Goal: Task Accomplishment & Management: Manage account settings

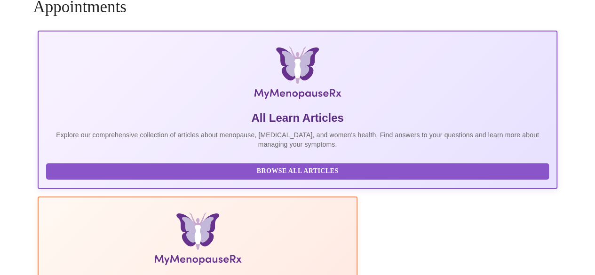
scroll to position [63, 0]
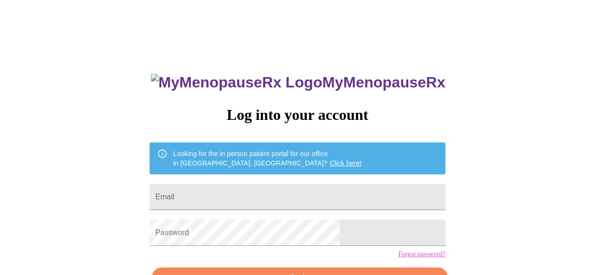
scroll to position [37, 0]
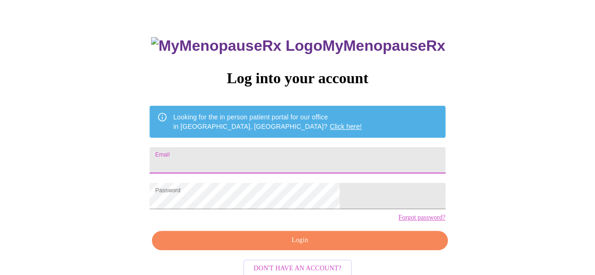
click at [285, 155] on input "Email" at bounding box center [297, 160] width 295 height 26
type input "[PERSON_NAME][EMAIL_ADDRESS][DOMAIN_NAME]"
click at [324, 250] on button "Login" at bounding box center [299, 240] width 295 height 19
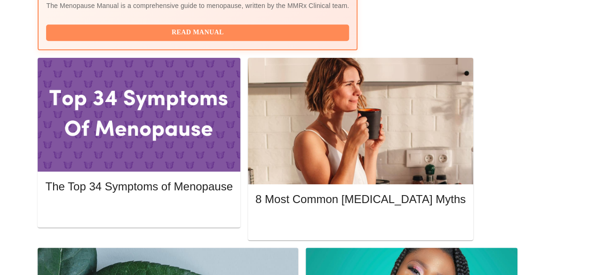
scroll to position [319, 0]
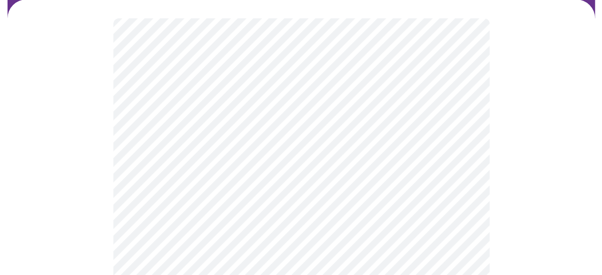
scroll to position [141, 0]
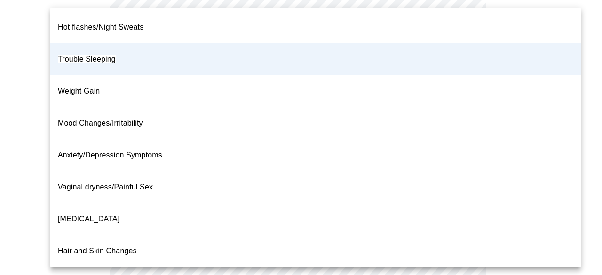
click at [309, 72] on body "MyMenopauseRx Appointments Messaging Labs 1 Uploads Medications Community Refer…" at bounding box center [301, 136] width 594 height 546
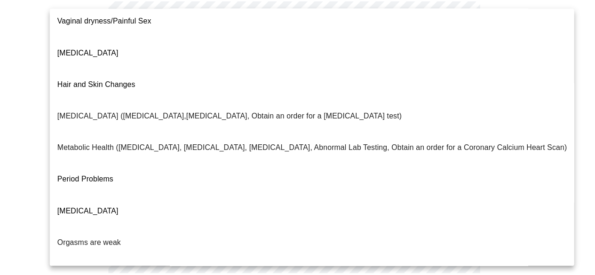
scroll to position [188, 0]
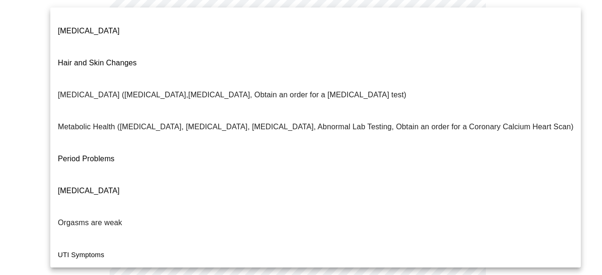
click at [585, 134] on div at bounding box center [301, 137] width 602 height 275
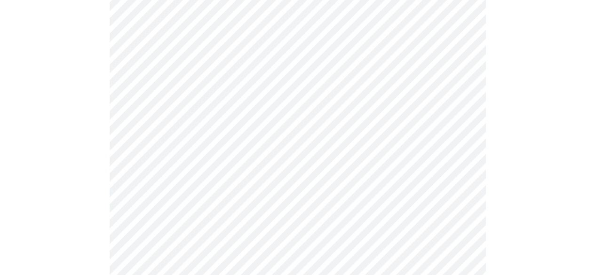
scroll to position [2445, 0]
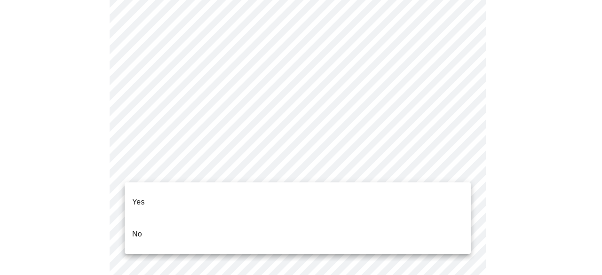
click at [331, 197] on li "Yes" at bounding box center [298, 202] width 346 height 32
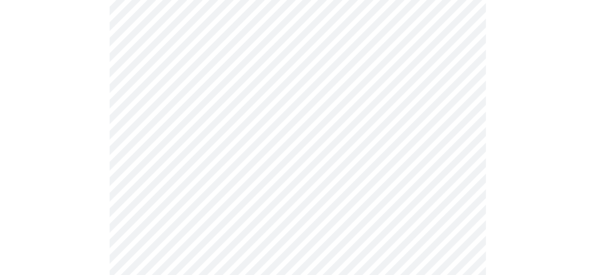
scroll to position [517, 0]
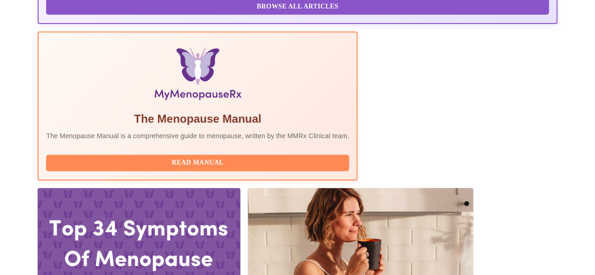
scroll to position [329, 0]
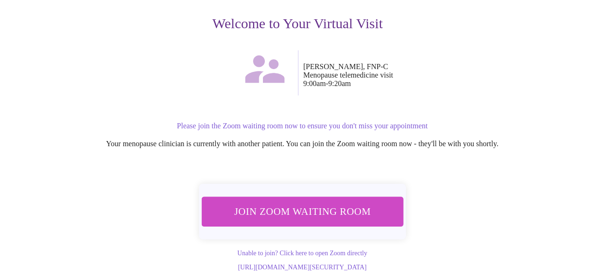
scroll to position [129, 0]
click at [332, 203] on span "Join Zoom Waiting Room" at bounding box center [301, 211] width 177 height 17
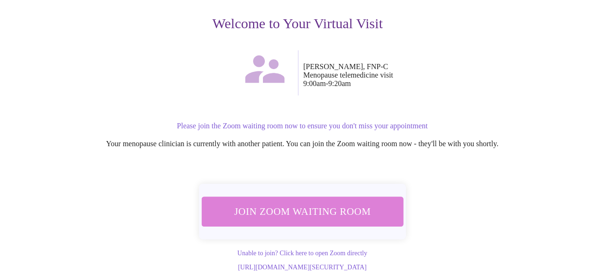
click at [352, 203] on span "Join Zoom Waiting Room" at bounding box center [301, 211] width 177 height 17
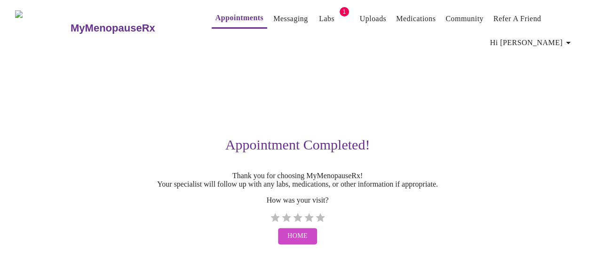
scroll to position [0, 0]
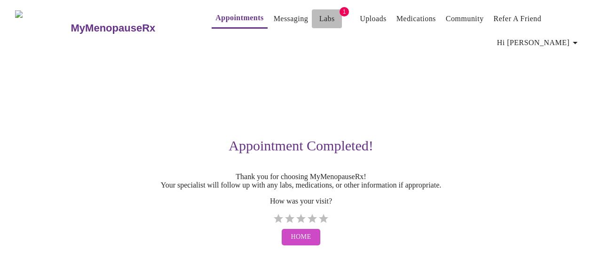
click at [319, 16] on link "Labs" at bounding box center [327, 18] width 16 height 13
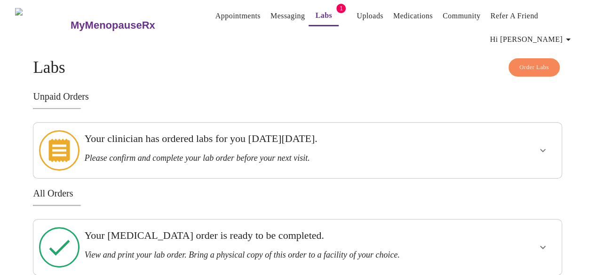
scroll to position [2, 0]
click at [400, 265] on div "MyMenopauseRx Appointments Messaging Labs 1 Uploads Medications Community Refer…" at bounding box center [297, 138] width 587 height 274
click at [186, 229] on h3 "Your Pelvic Ultrasound order is ready to be completed." at bounding box center [272, 235] width 375 height 12
click at [534, 62] on span "Order Labs" at bounding box center [534, 67] width 30 height 11
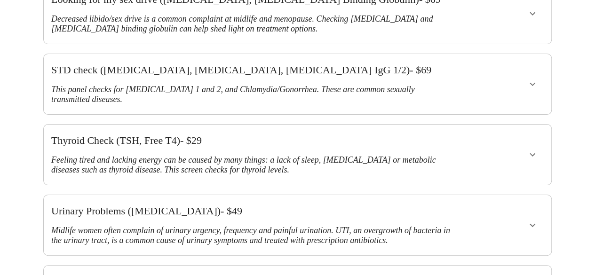
scroll to position [329, 0]
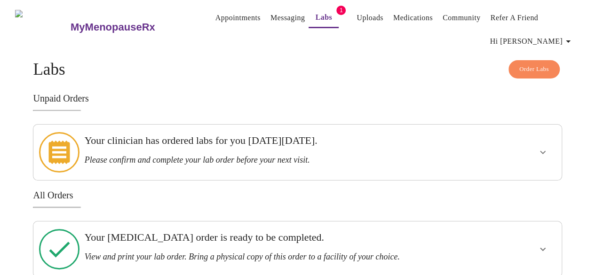
scroll to position [2, 0]
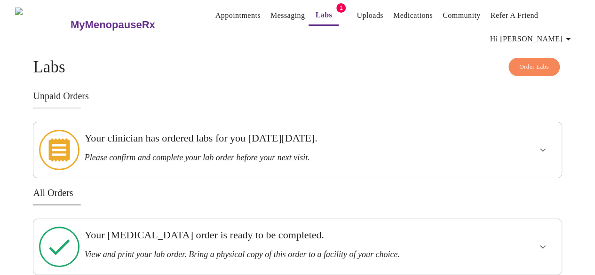
click at [46, 147] on icon at bounding box center [59, 150] width 40 height 40
click at [58, 144] on icon at bounding box center [59, 150] width 40 height 40
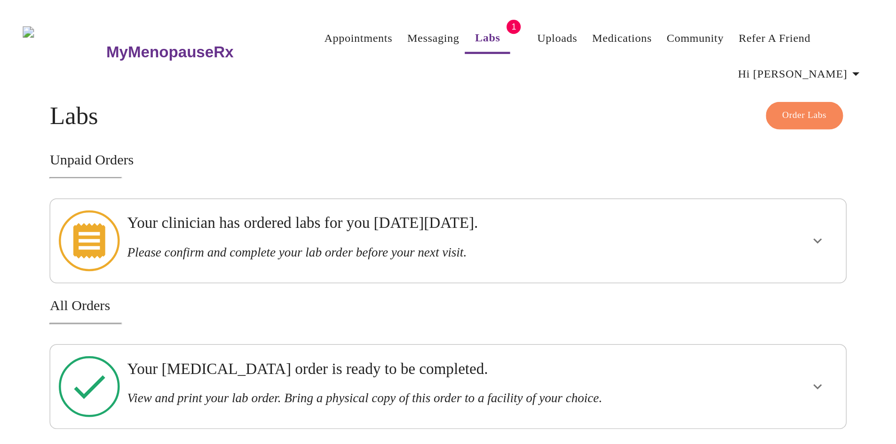
scroll to position [0, 0]
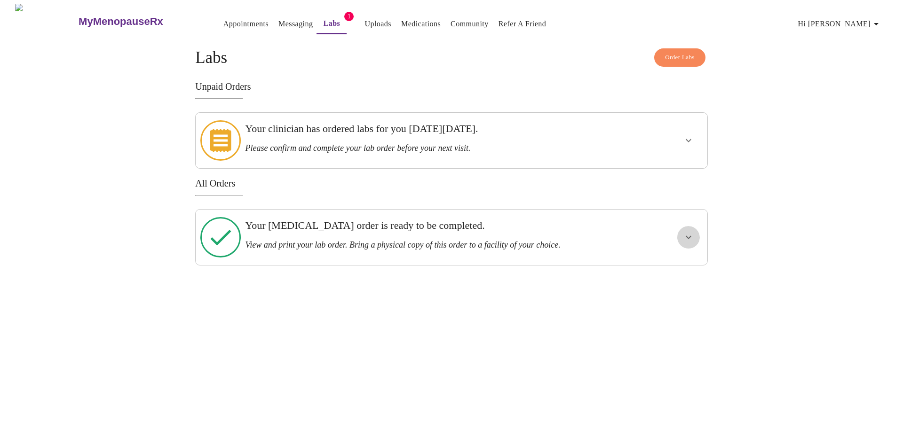
click at [594, 232] on icon "show more" at bounding box center [688, 237] width 11 height 11
click at [594, 266] on span "View Order" at bounding box center [666, 272] width 42 height 12
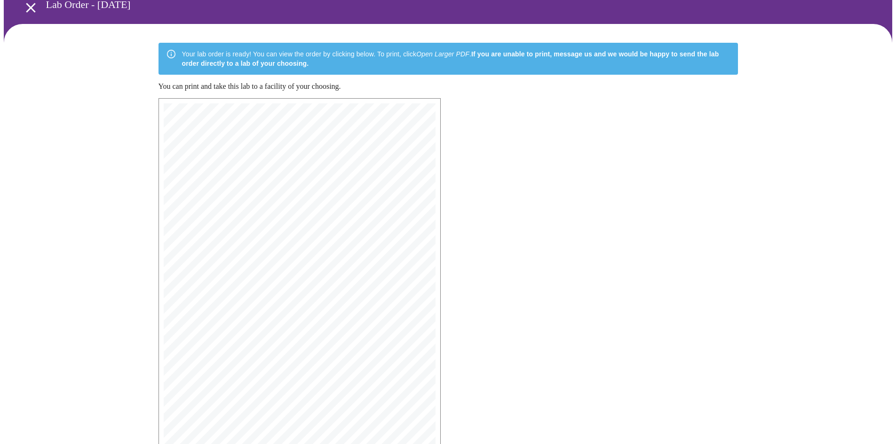
scroll to position [136, 0]
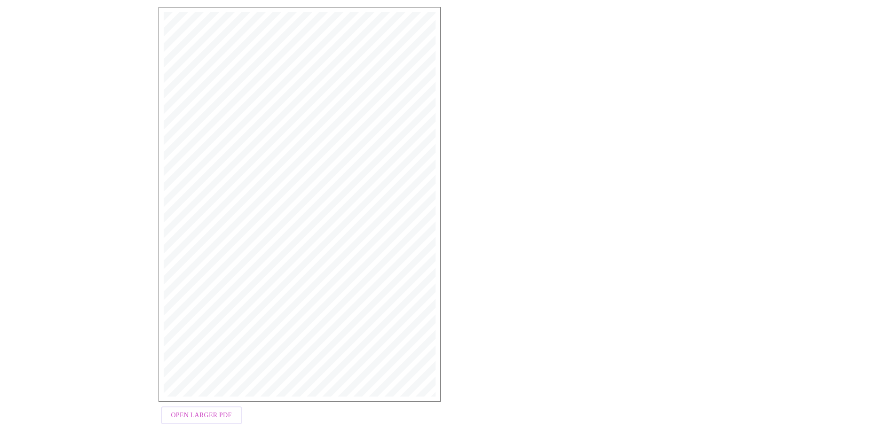
click at [225, 275] on span "Open Larger PDF" at bounding box center [201, 416] width 61 height 12
